Goal: Task Accomplishment & Management: Use online tool/utility

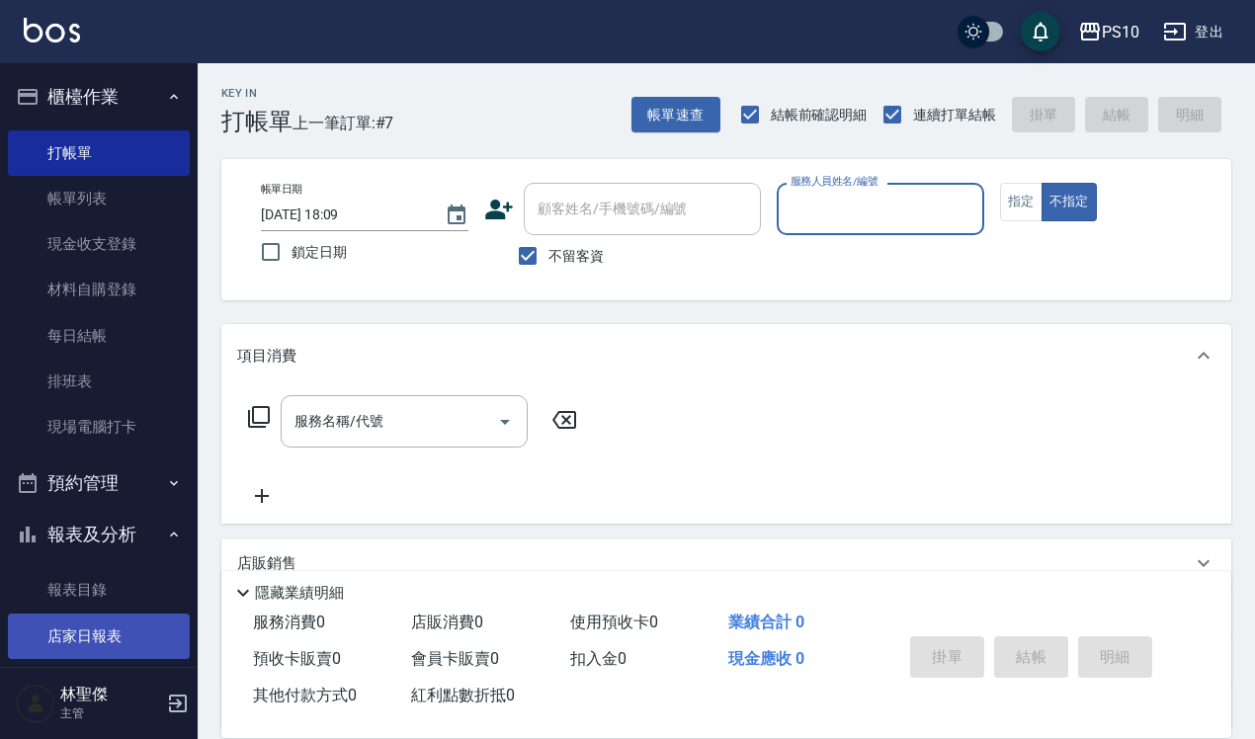
click at [90, 645] on link "店家日報表" at bounding box center [99, 635] width 182 height 45
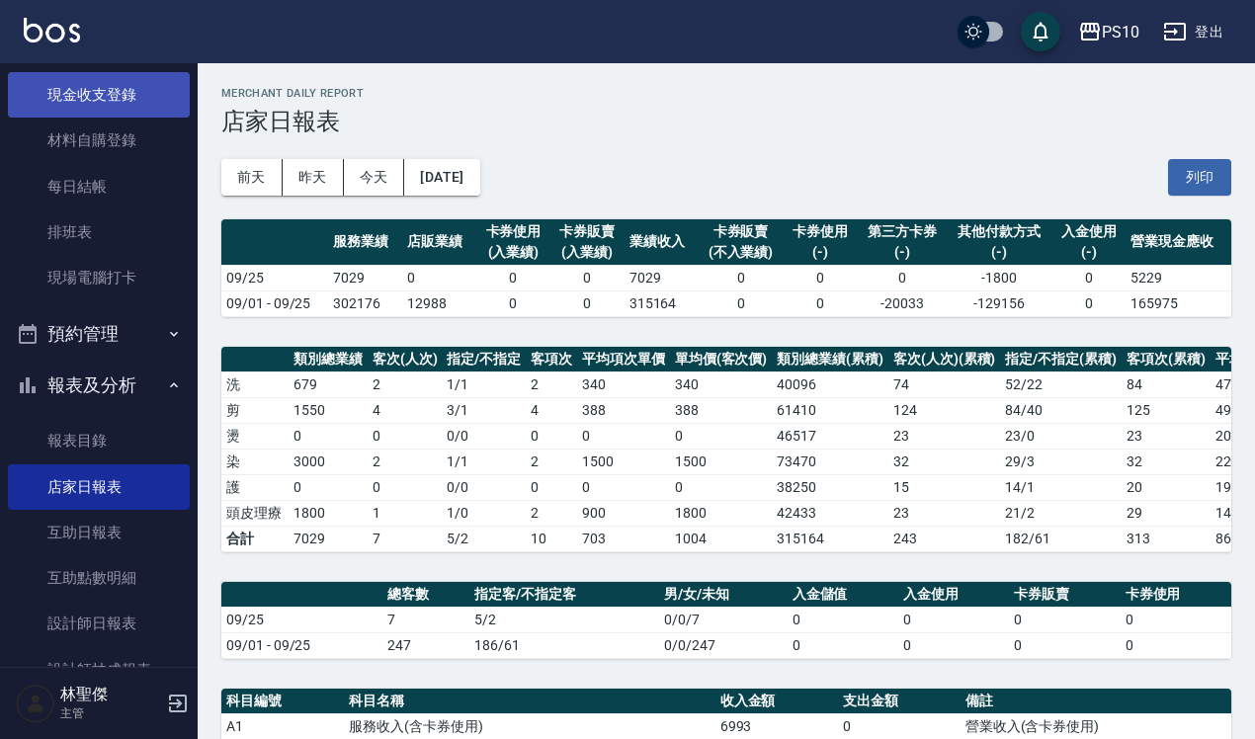
scroll to position [247, 0]
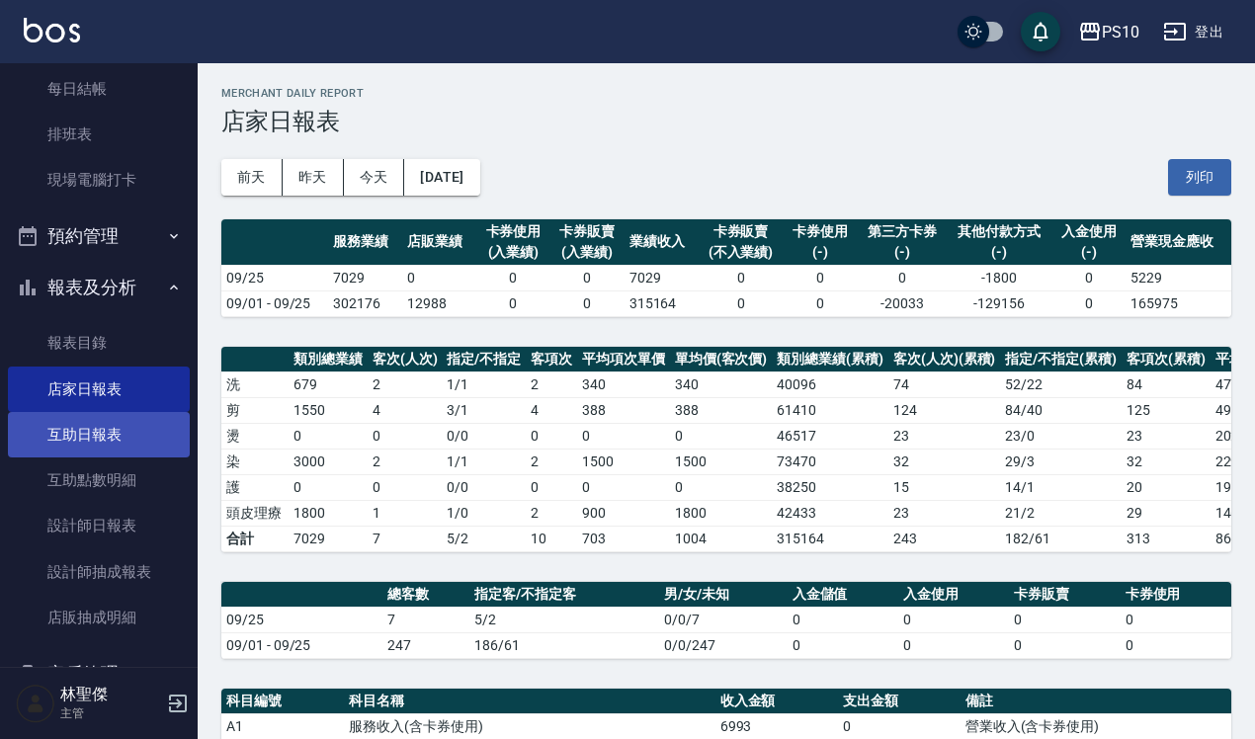
click at [100, 431] on link "互助日報表" at bounding box center [99, 434] width 182 height 45
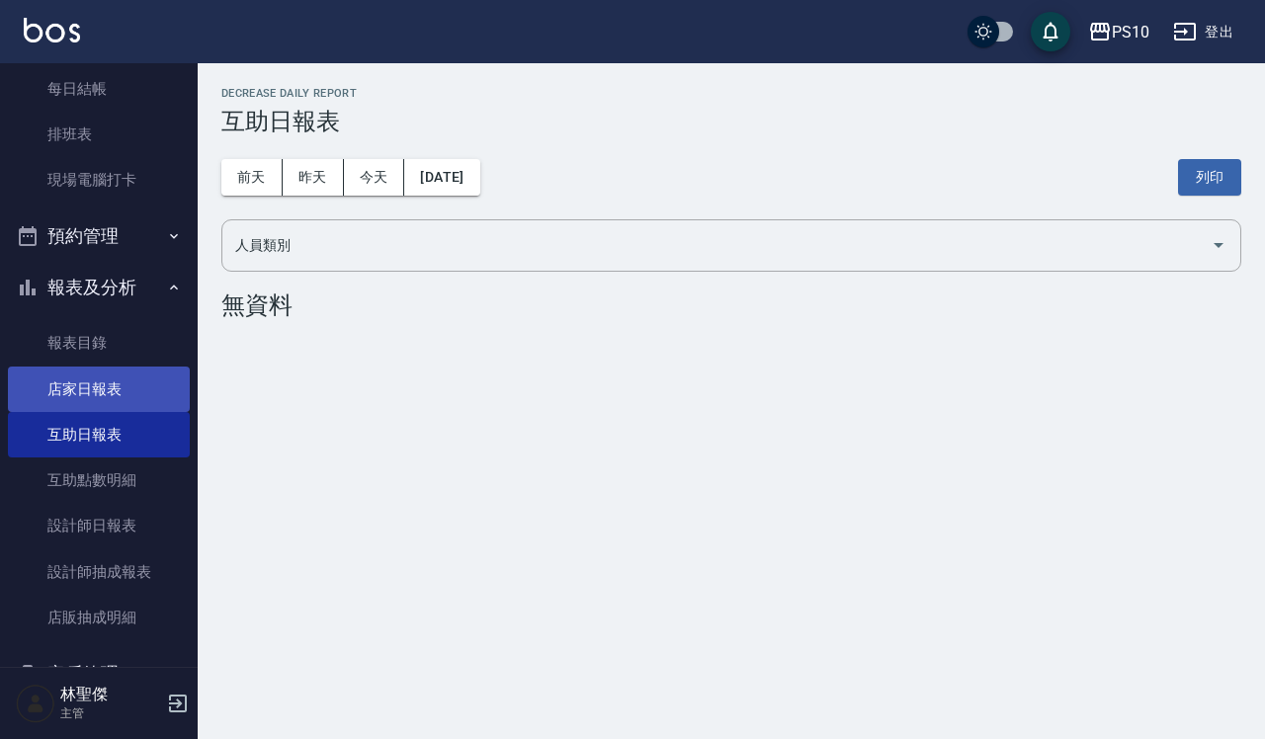
click at [107, 387] on link "店家日報表" at bounding box center [99, 389] width 182 height 45
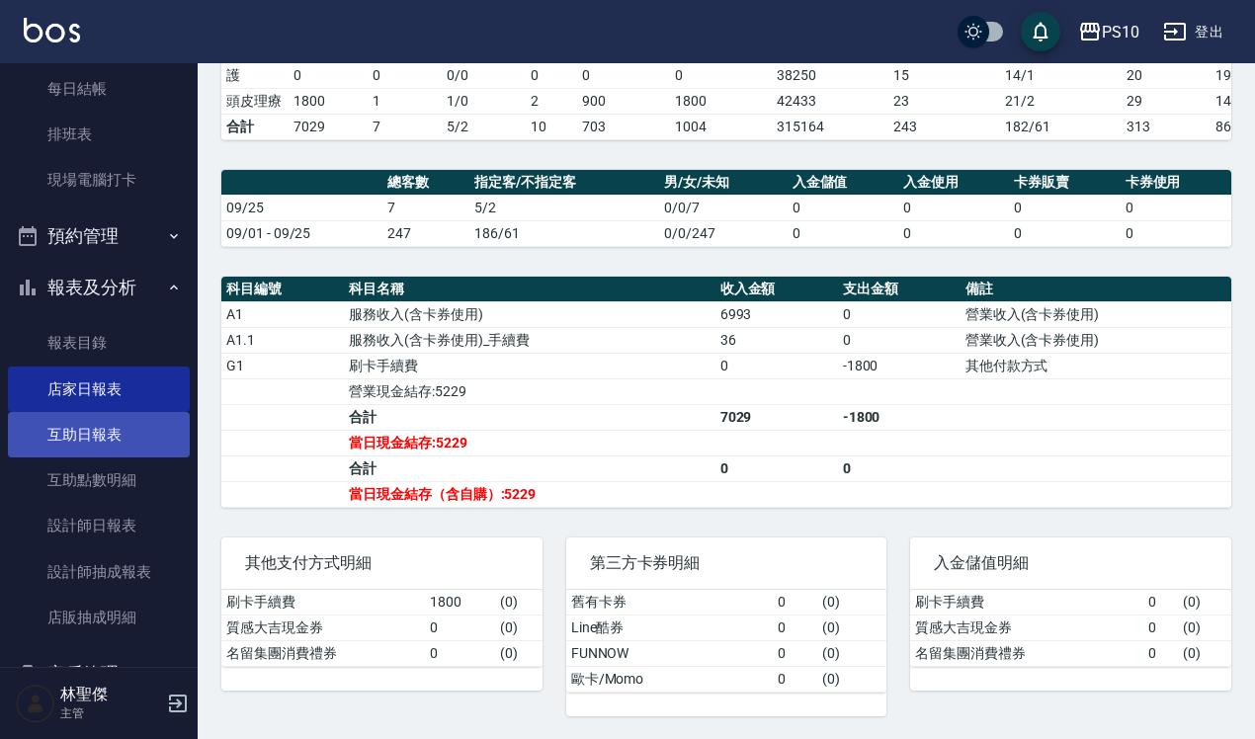
scroll to position [436, 0]
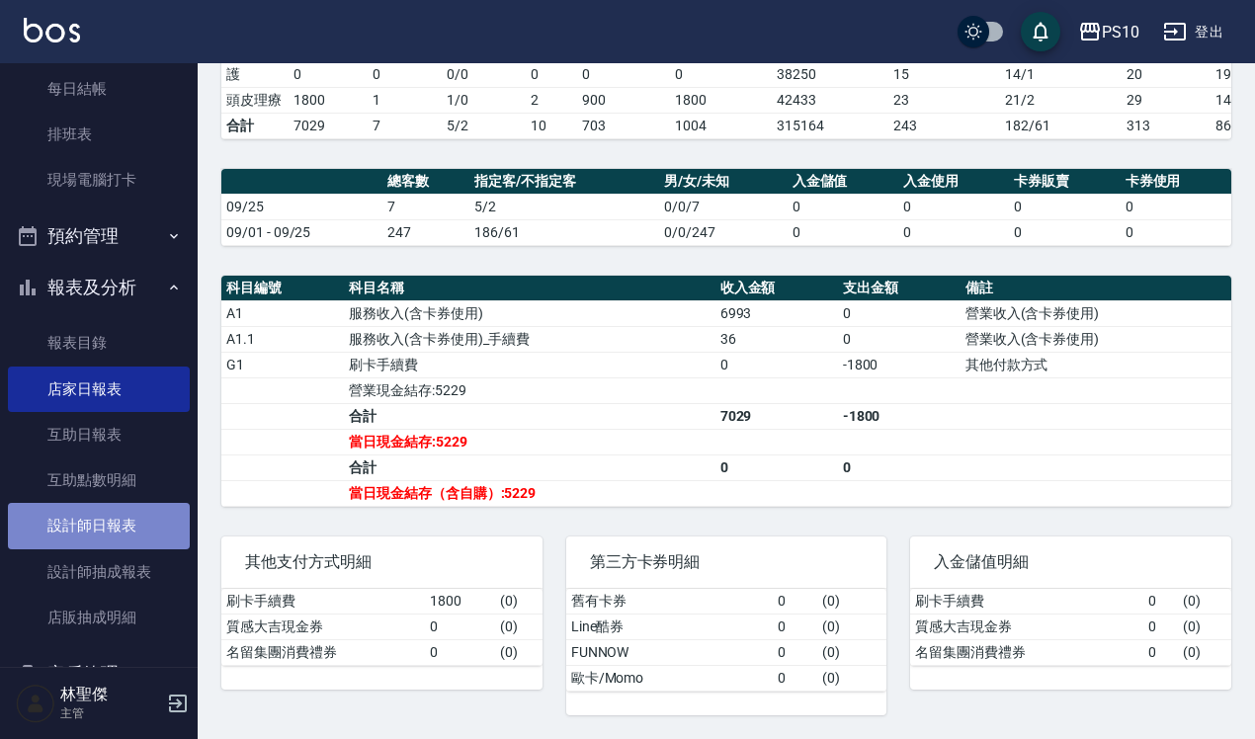
click at [139, 522] on link "設計師日報表" at bounding box center [99, 525] width 182 height 45
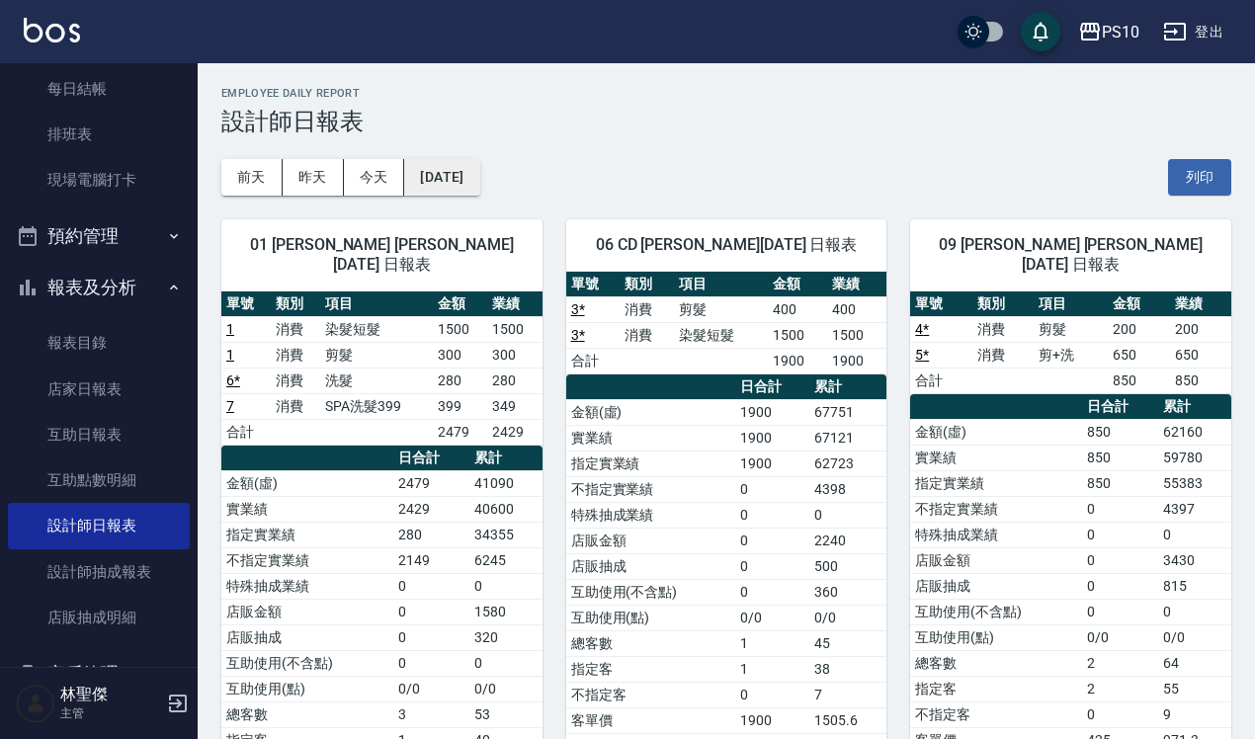
click at [474, 181] on button "[DATE]" at bounding box center [441, 177] width 75 height 37
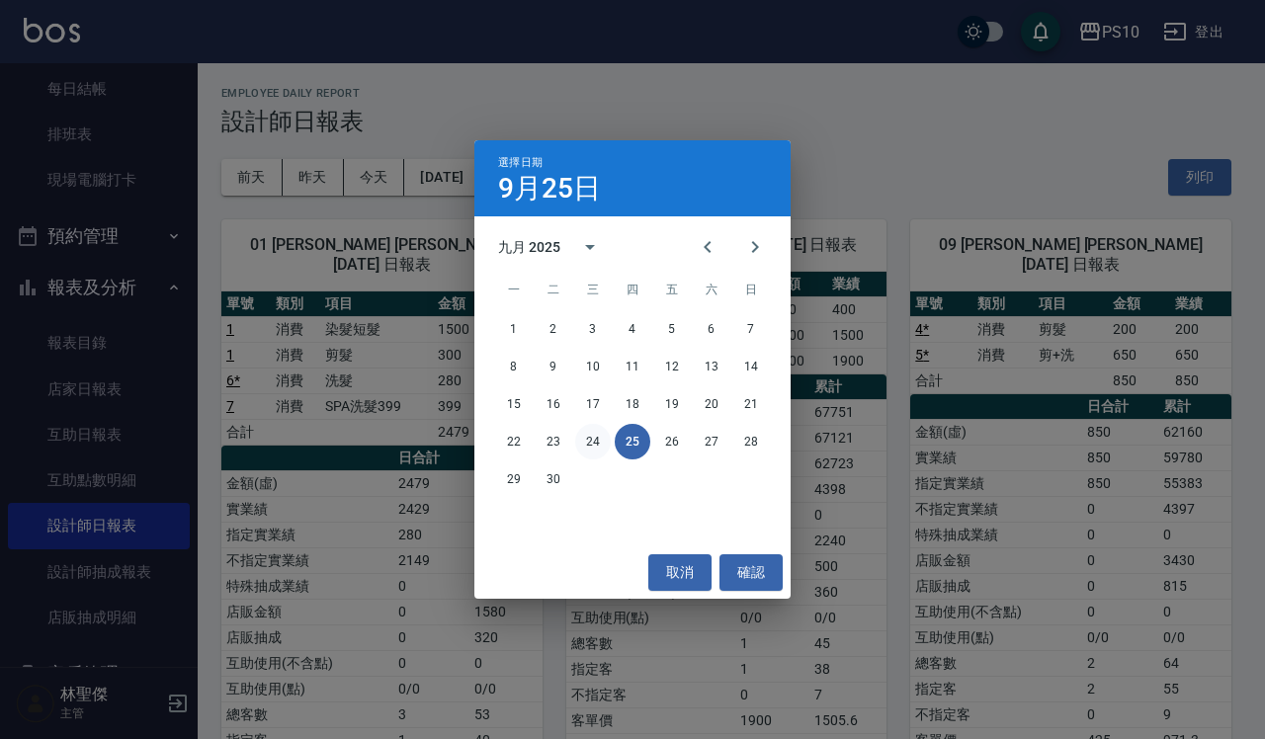
click at [589, 445] on button "24" at bounding box center [593, 442] width 36 height 36
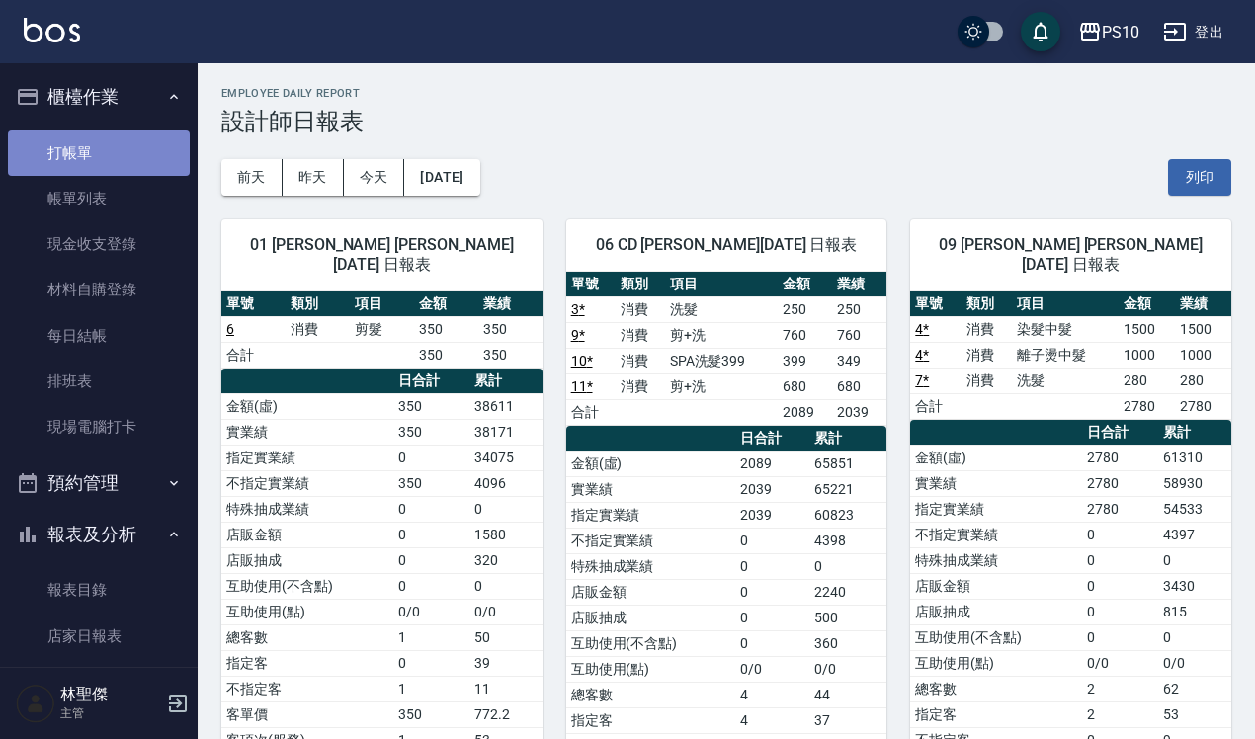
click at [117, 143] on link "打帳單" at bounding box center [99, 152] width 182 height 45
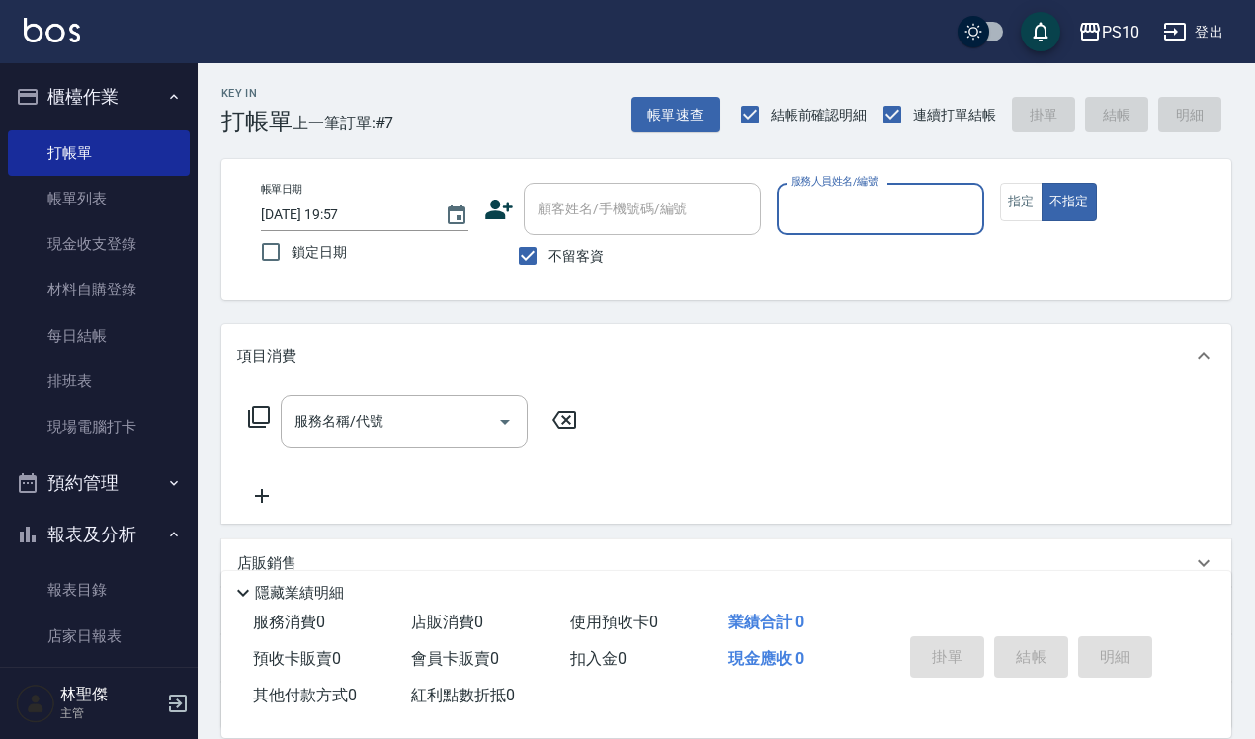
click at [932, 194] on input "服務人員姓名/編號" at bounding box center [880, 209] width 190 height 35
type input "CD-06"
type button "false"
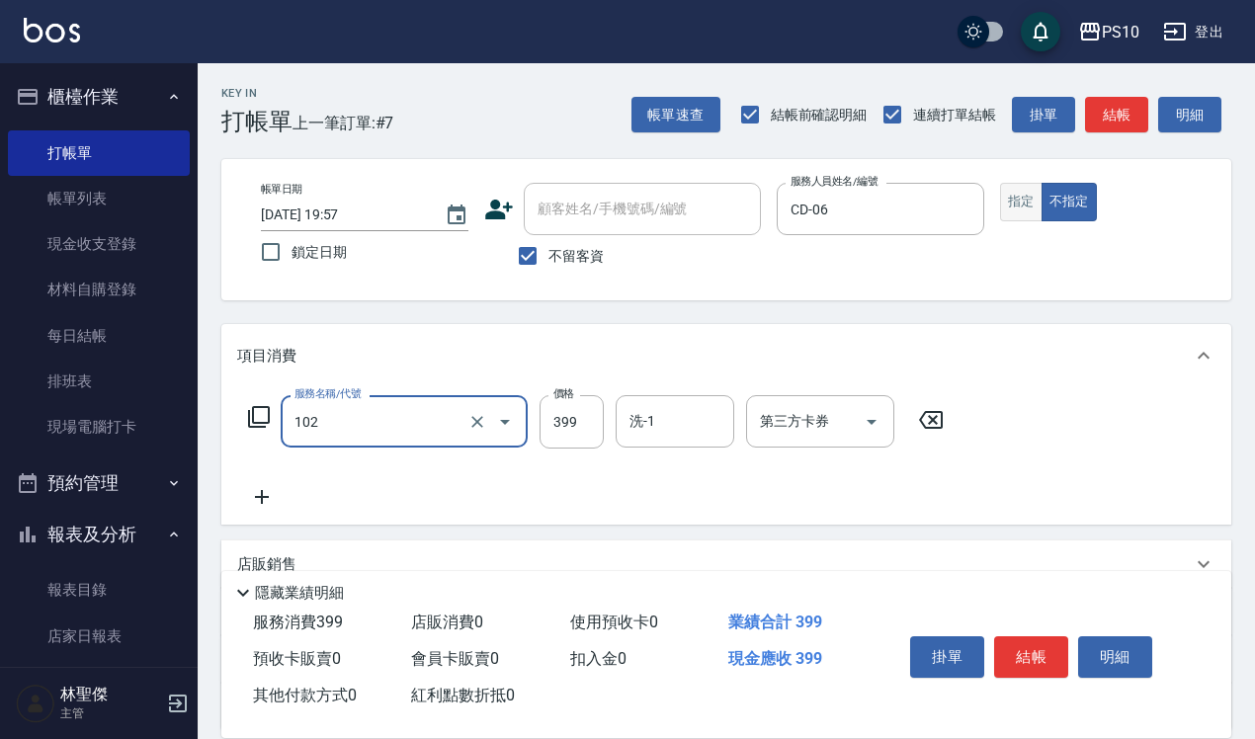
type input "SPA洗髮399(102)"
click at [1028, 201] on button "指定" at bounding box center [1021, 202] width 42 height 39
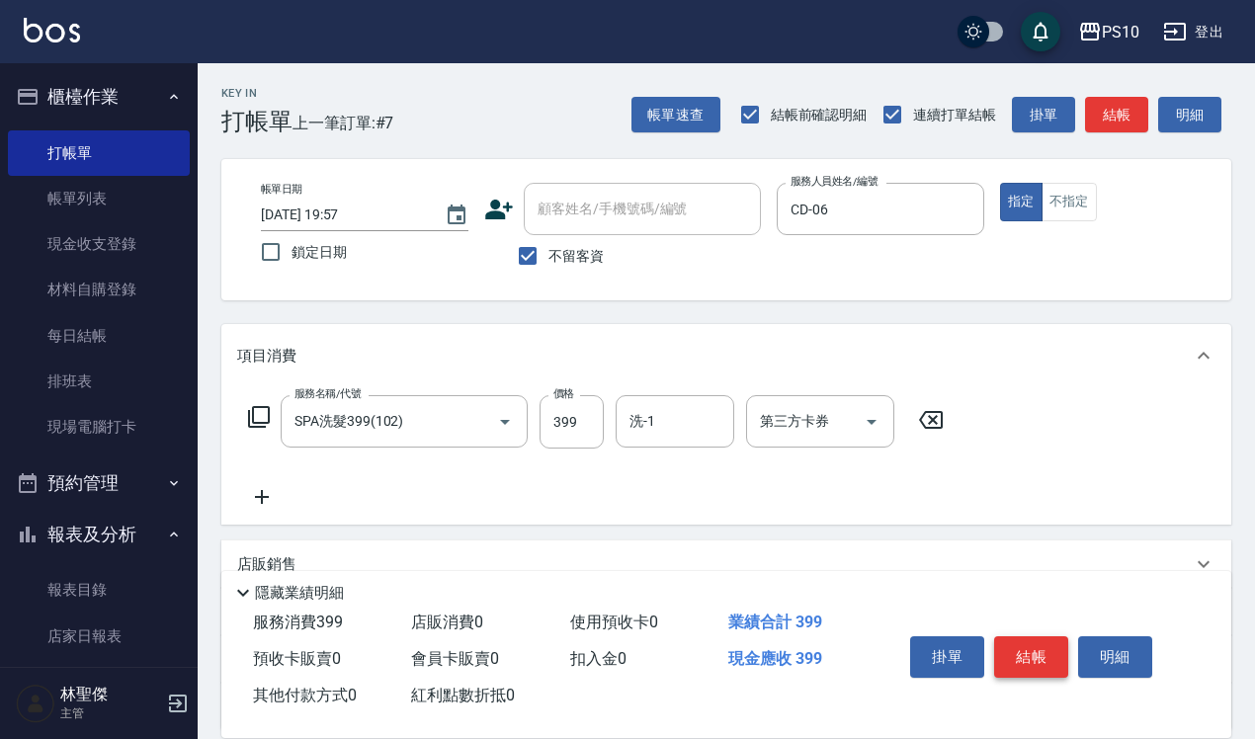
click at [1038, 668] on button "結帳" at bounding box center [1031, 656] width 74 height 41
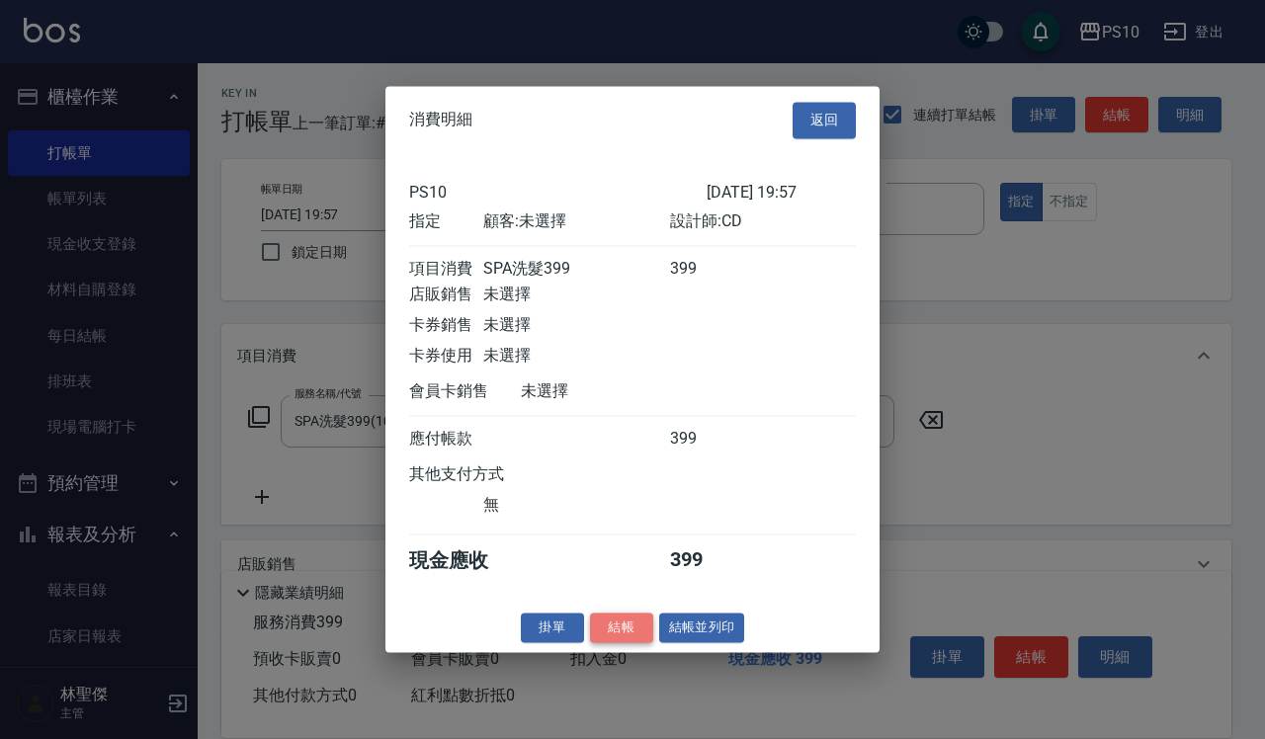
click at [642, 640] on button "結帳" at bounding box center [621, 628] width 63 height 31
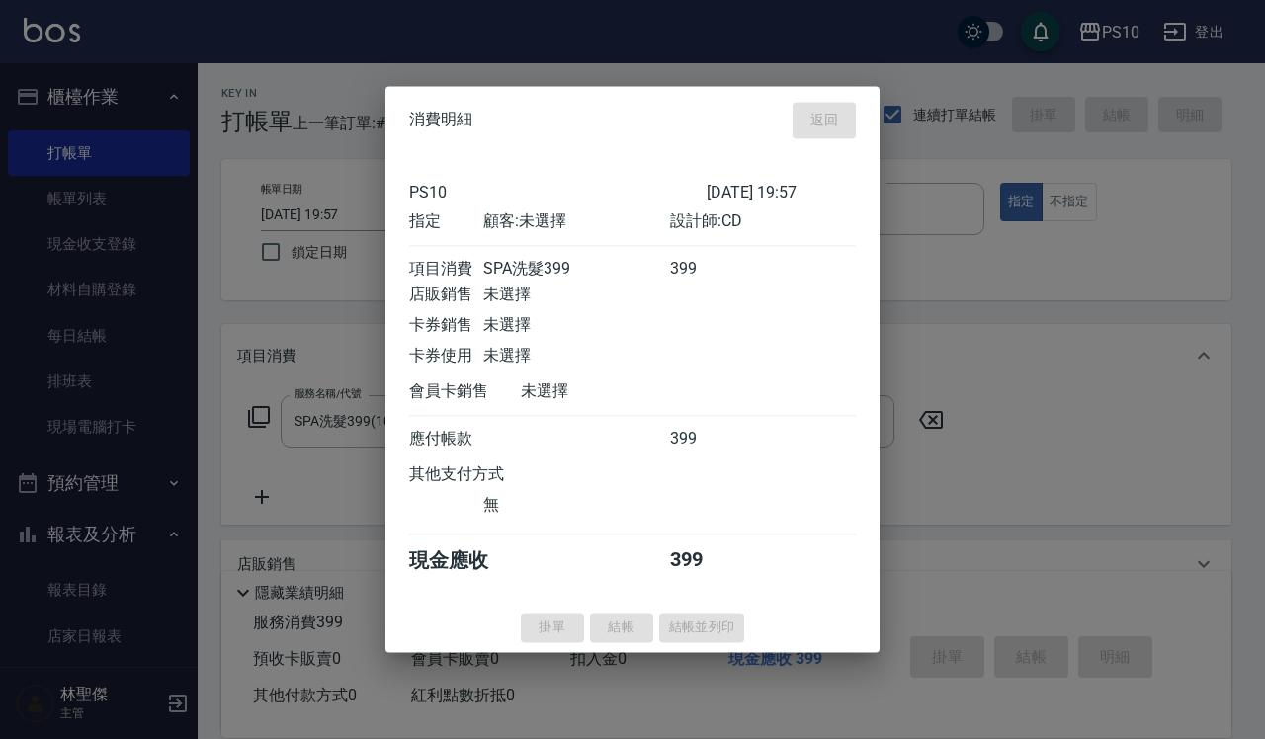
type input "[DATE] 19:58"
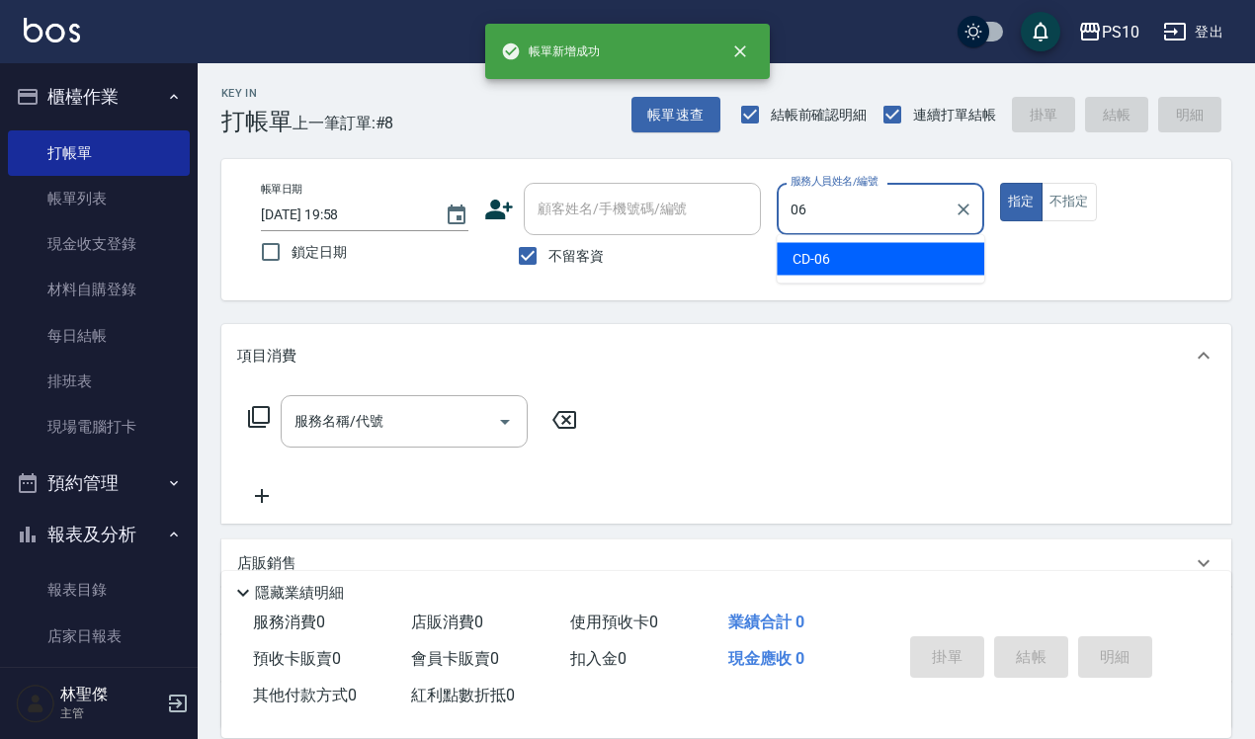
type input "CD-06"
type button "true"
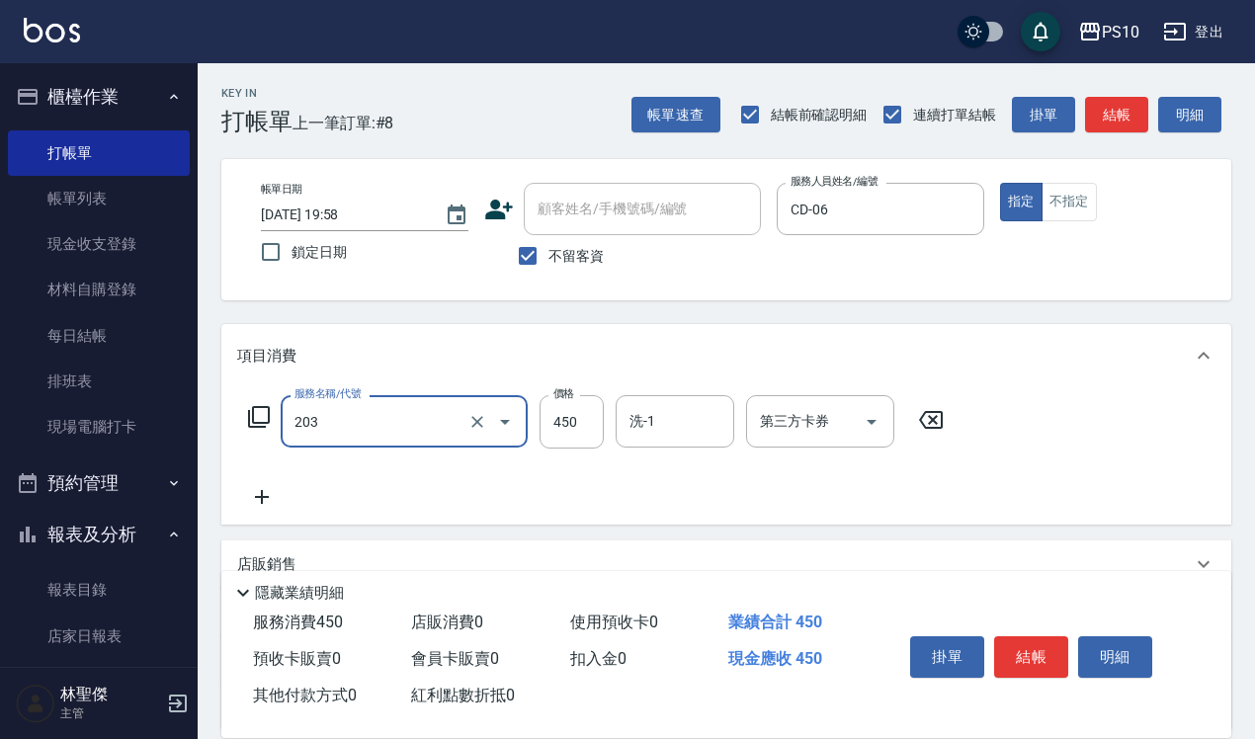
type input "剪+洗(203)"
type input "600"
drag, startPoint x: 1074, startPoint y: 215, endPoint x: 1042, endPoint y: 423, distance: 209.9
click at [1070, 228] on div "帳單日期 [DATE] 19:58 鎖定日期 顧客姓名/手機號碼/編號 顧客姓名/手機號碼/編號 不留客資 服務人員姓名/編號 CD-06 服務人員姓名/編號…" at bounding box center [726, 230] width 962 height 94
click at [1088, 214] on button "不指定" at bounding box center [1068, 202] width 55 height 39
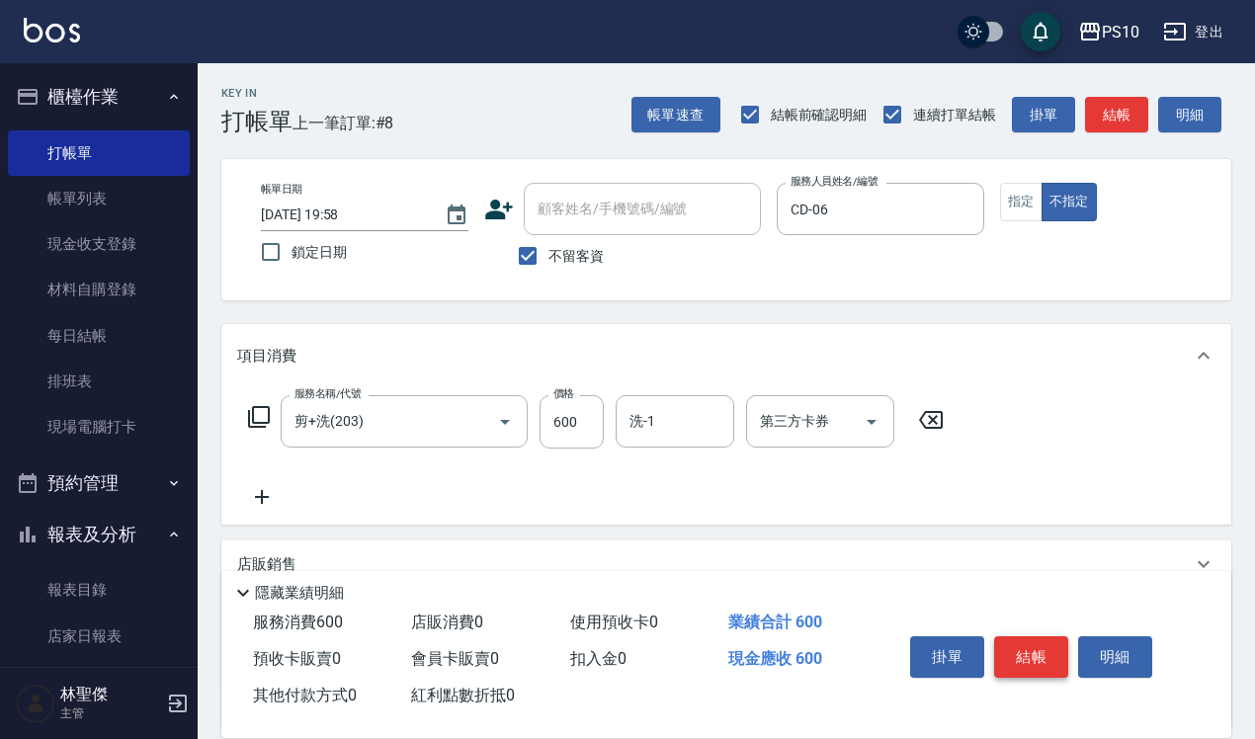
click at [1039, 638] on button "結帳" at bounding box center [1031, 656] width 74 height 41
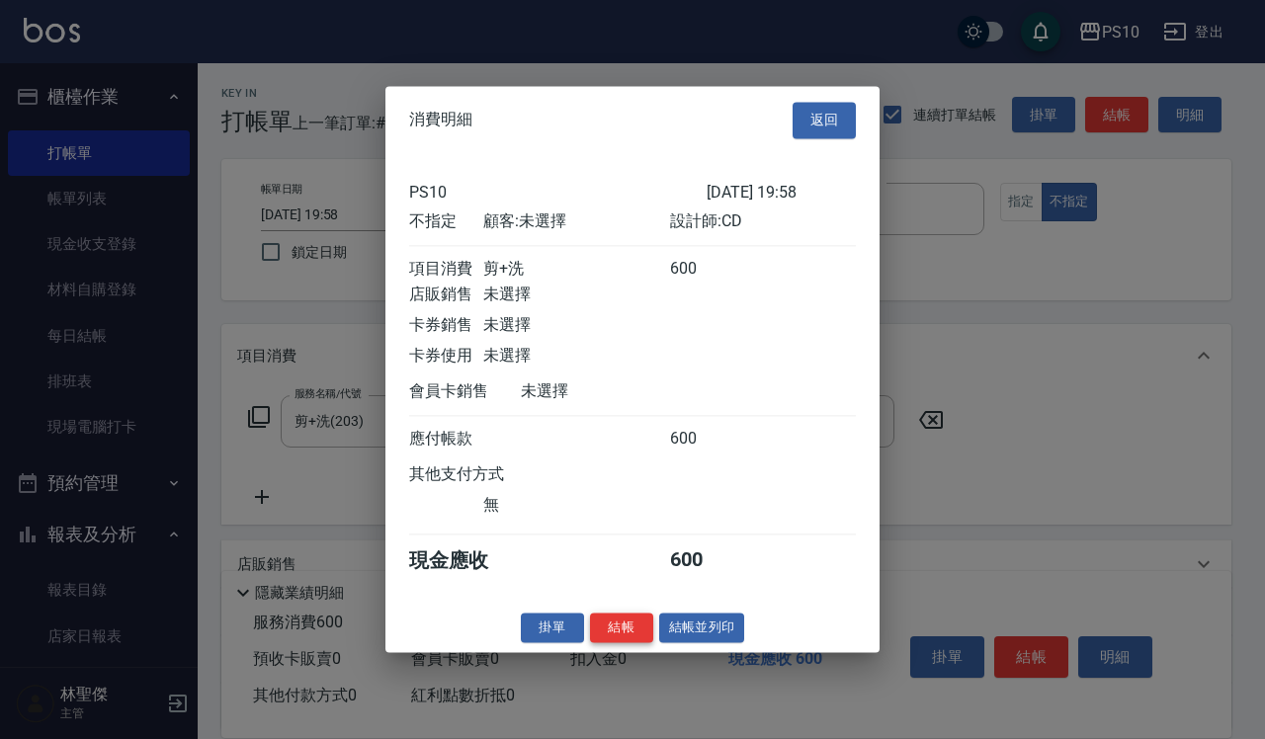
click at [617, 630] on button "結帳" at bounding box center [621, 628] width 63 height 31
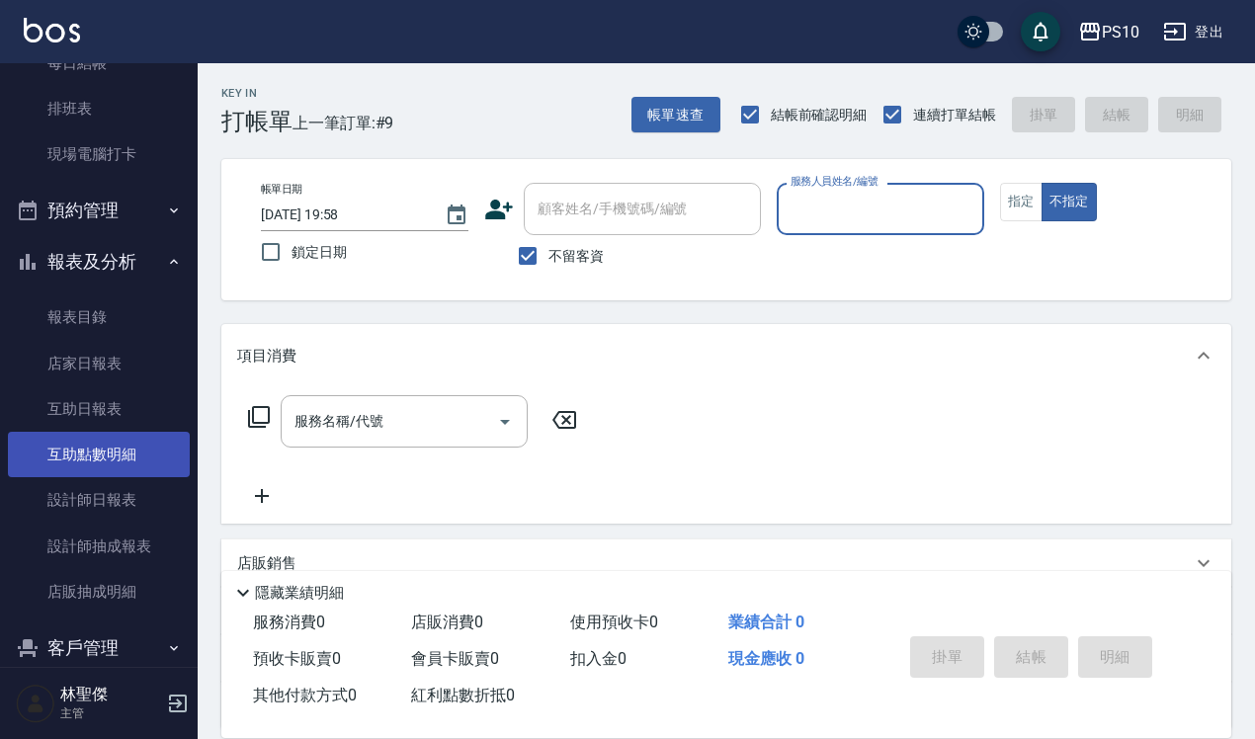
scroll to position [370, 0]
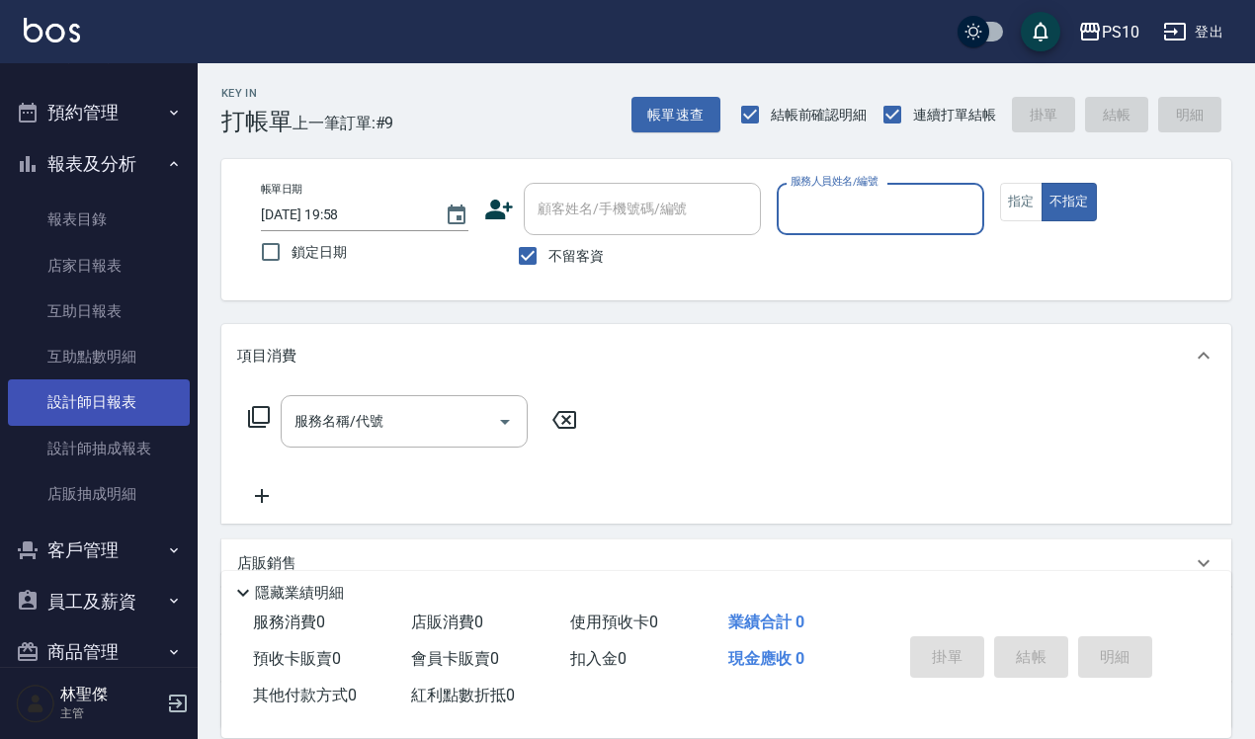
click at [110, 383] on link "設計師日報表" at bounding box center [99, 401] width 182 height 45
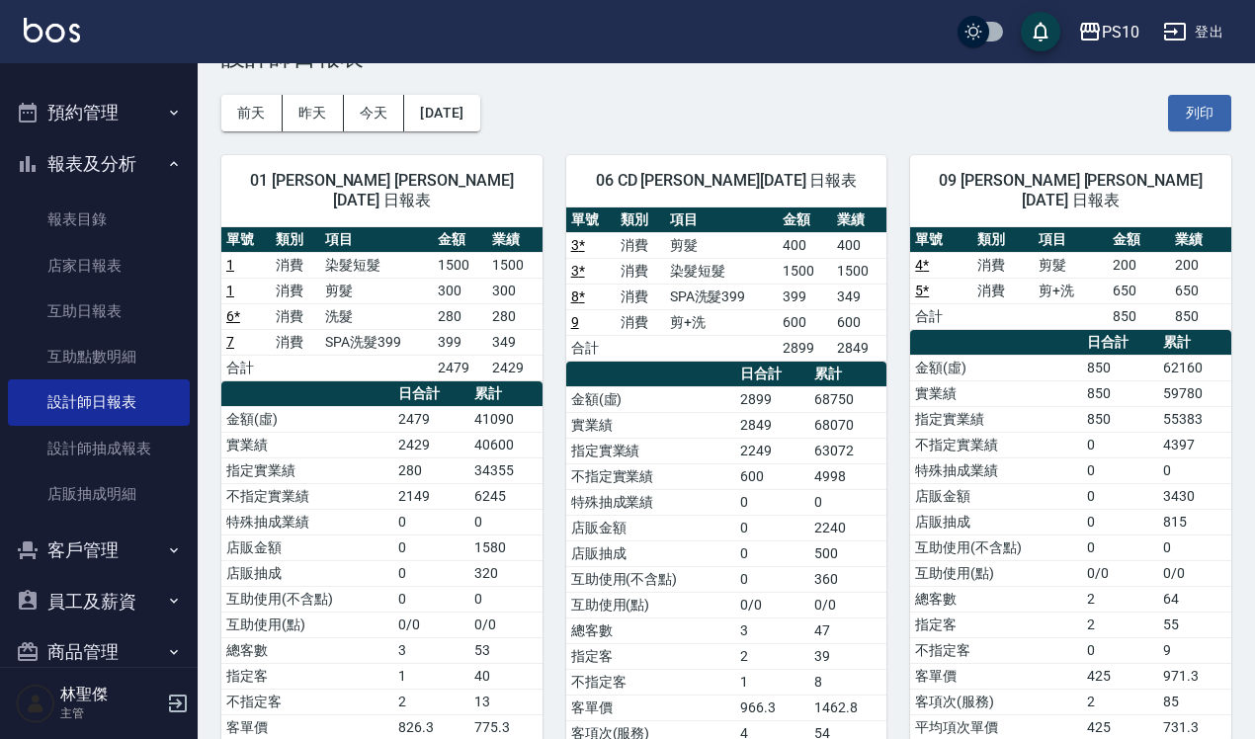
scroll to position [123, 0]
